Goal: Check status: Check status

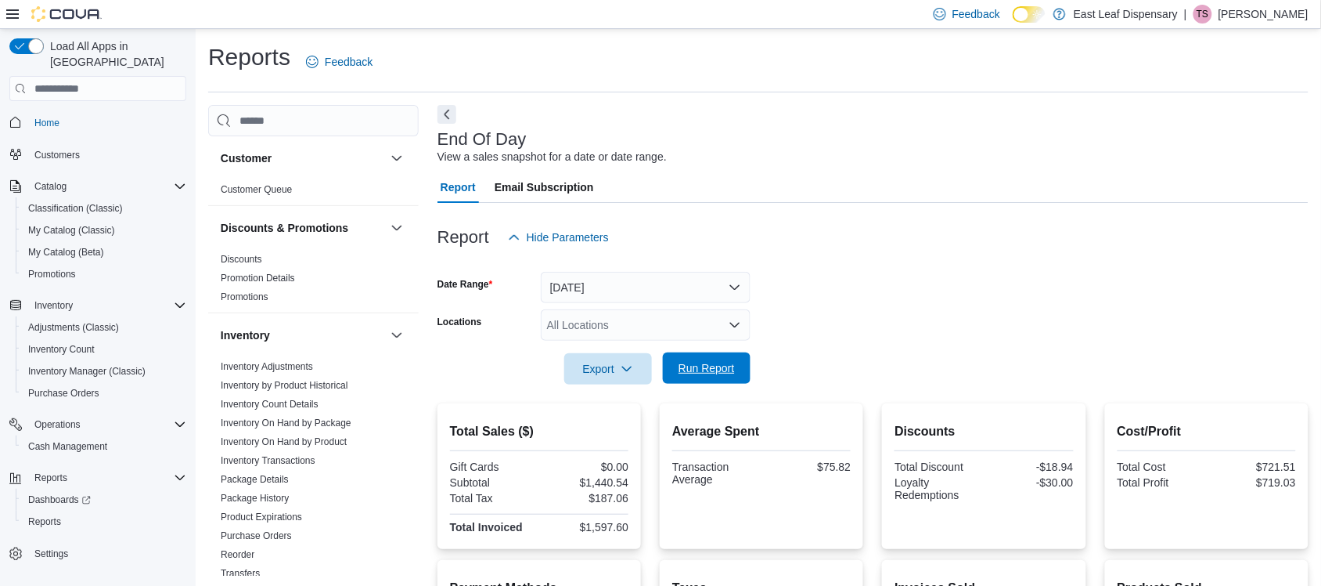
click at [721, 376] on span "Run Report" at bounding box center [707, 368] width 56 height 16
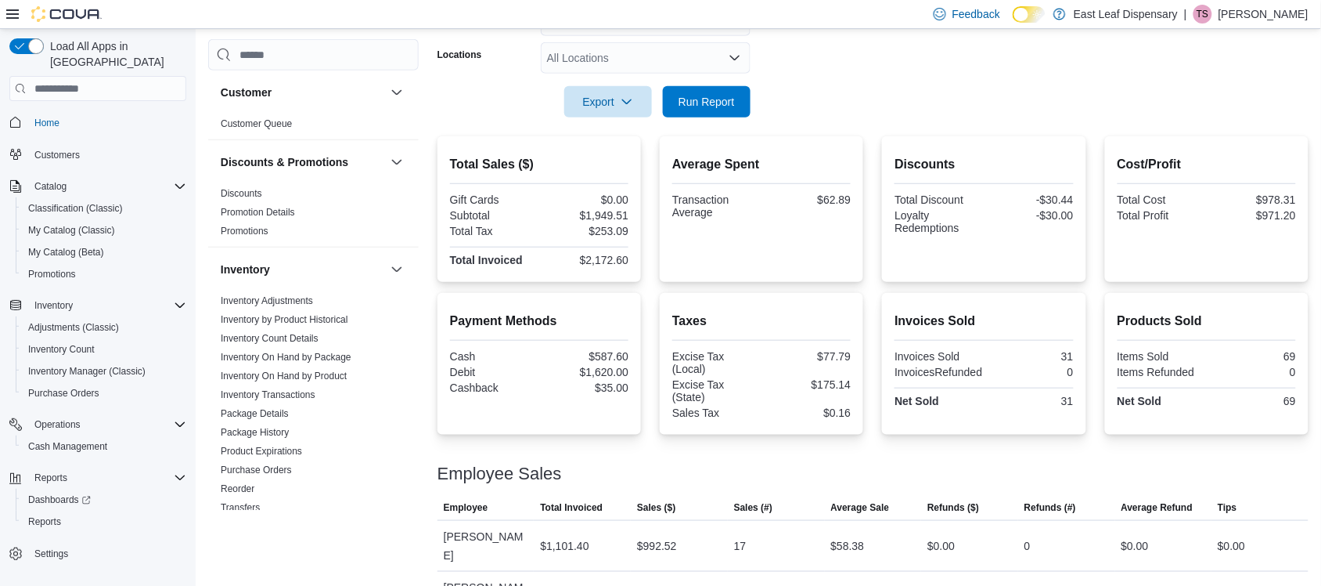
scroll to position [186, 0]
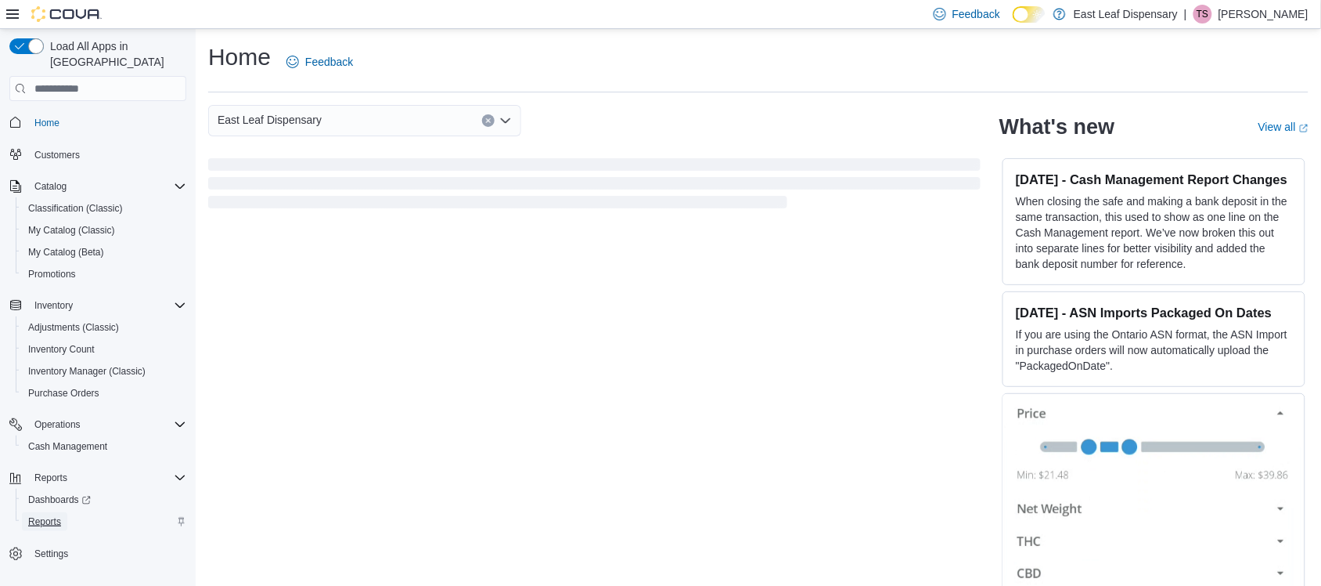
click at [45, 515] on span "Reports" at bounding box center [44, 521] width 33 height 13
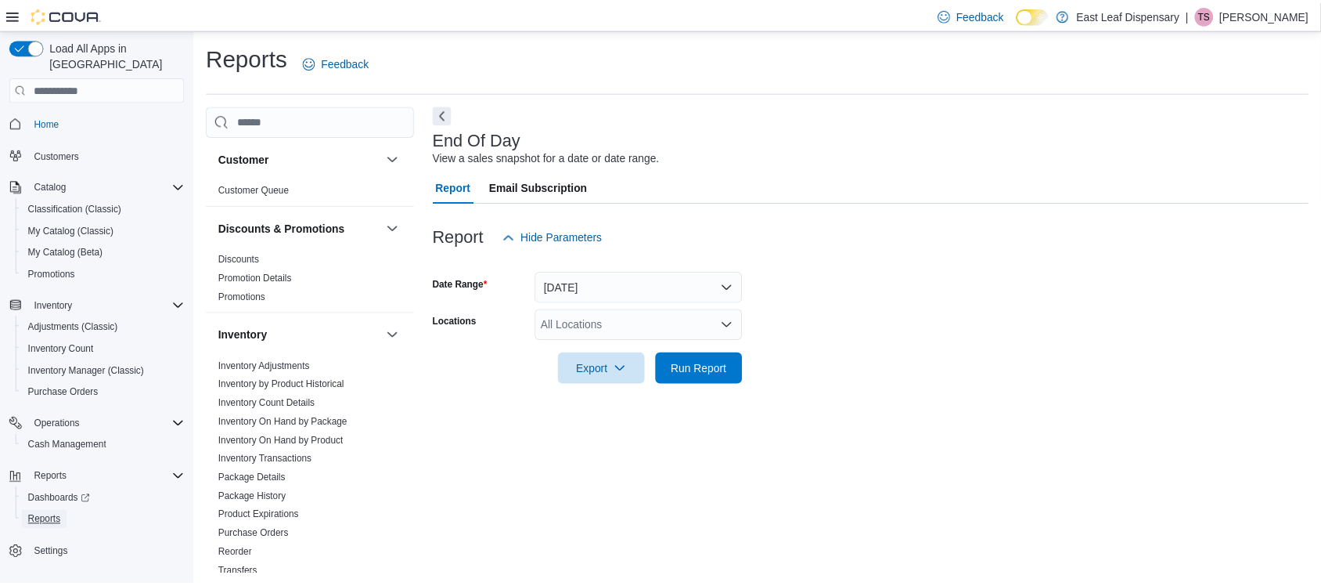
scroll to position [2, 0]
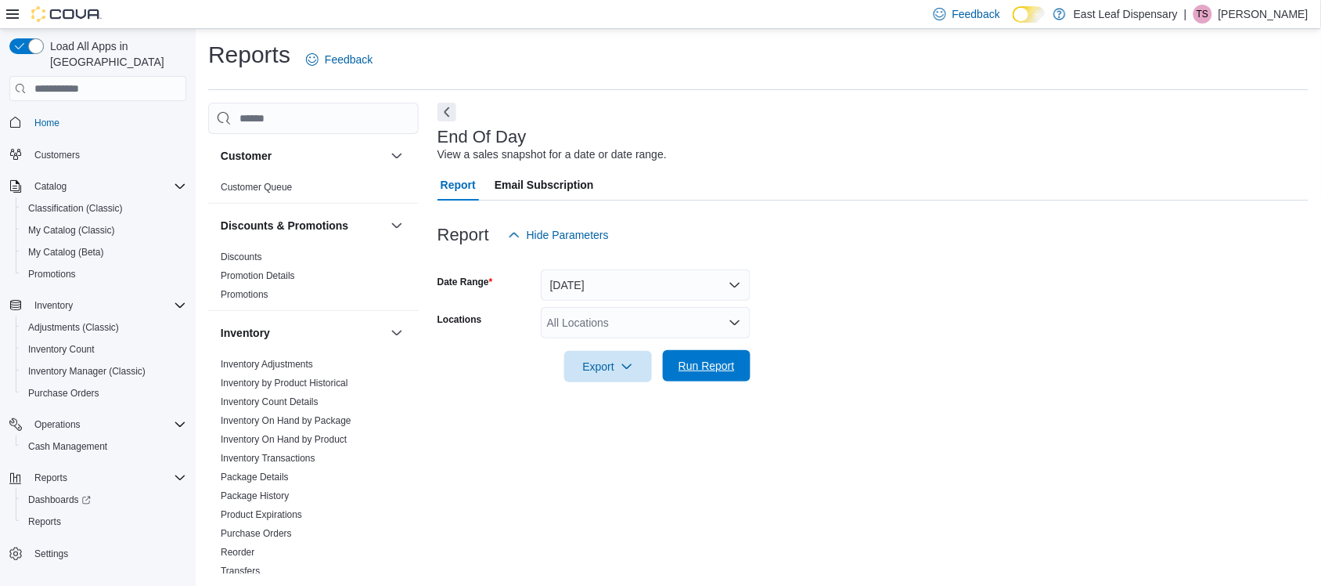
click at [701, 358] on span "Run Report" at bounding box center [707, 366] width 56 height 16
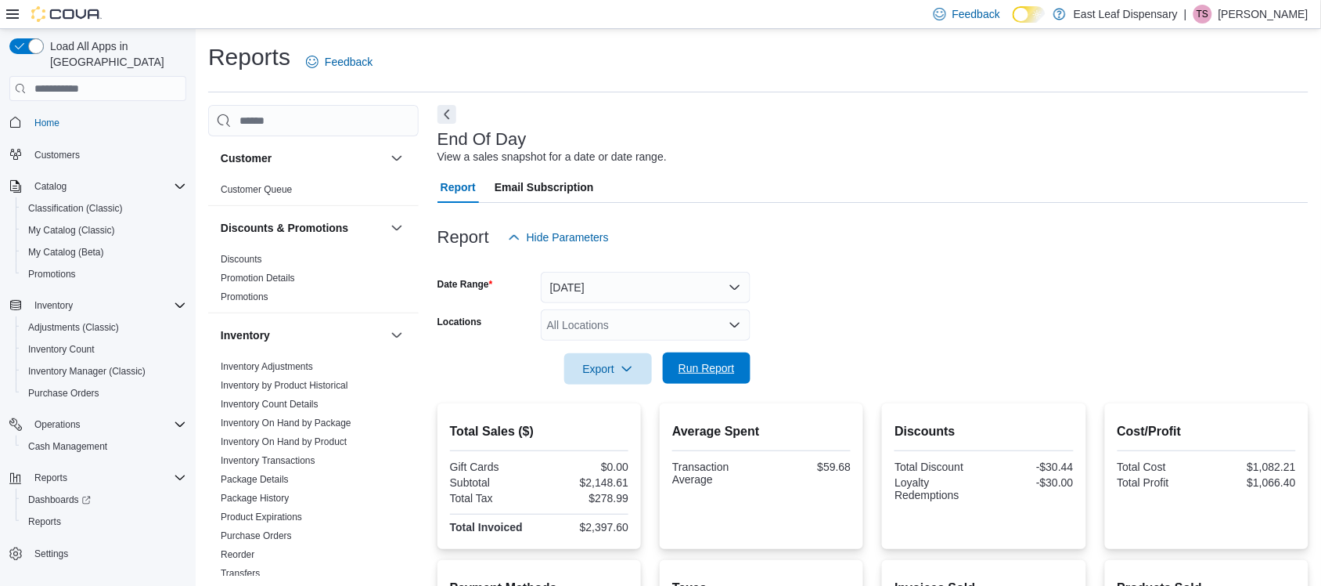
click at [733, 373] on span "Run Report" at bounding box center [707, 368] width 56 height 16
click at [708, 366] on span "Run Report" at bounding box center [707, 368] width 56 height 16
drag, startPoint x: 1317, startPoint y: 198, endPoint x: 1317, endPoint y: 278, distance: 79.8
click at [1309, 278] on div "Report Email Subscription Report Hide Parameters Date Range Today Locations All…" at bounding box center [873, 530] width 871 height 718
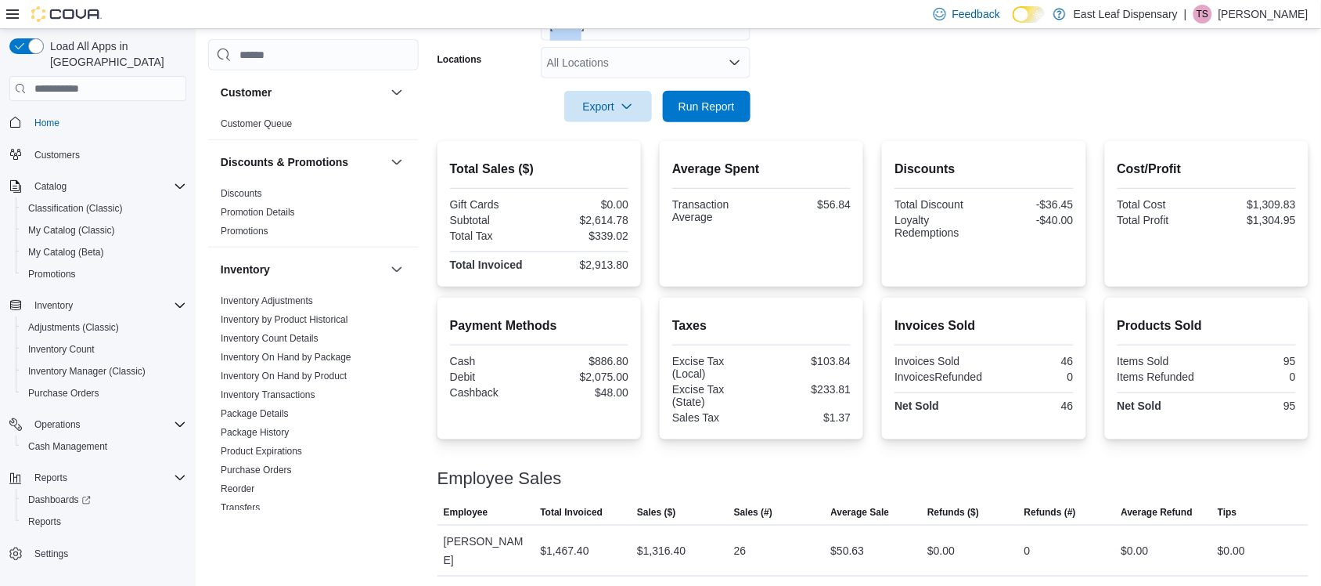
scroll to position [267, 0]
